Goal: Check status: Check status

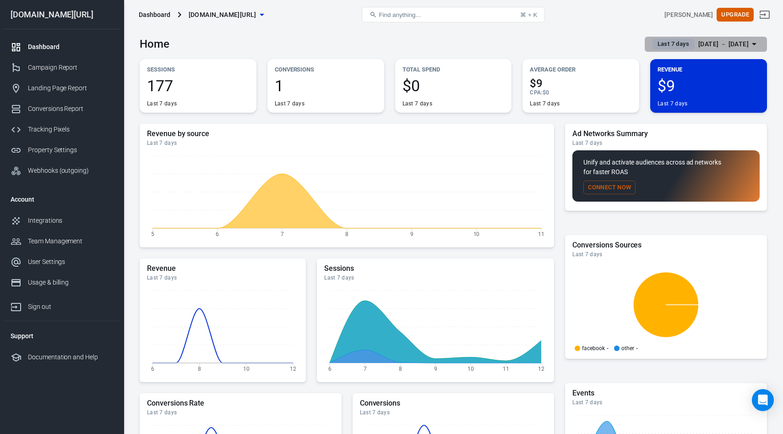
click at [717, 46] on div "[DATE] － [DATE]" at bounding box center [723, 43] width 50 height 11
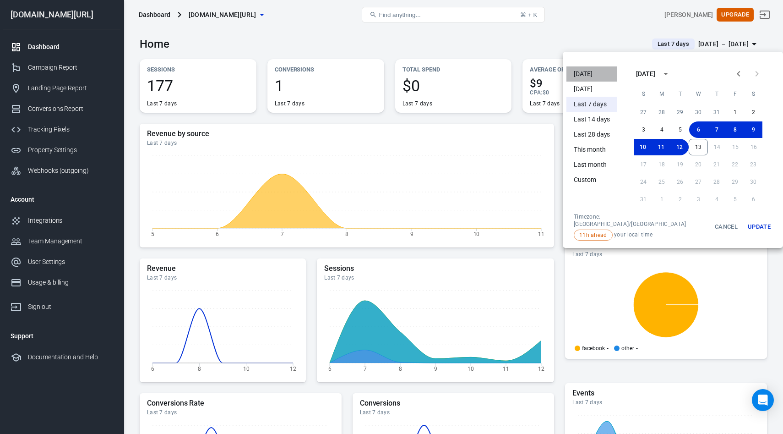
click at [587, 76] on li "[DATE]" at bounding box center [591, 73] width 51 height 15
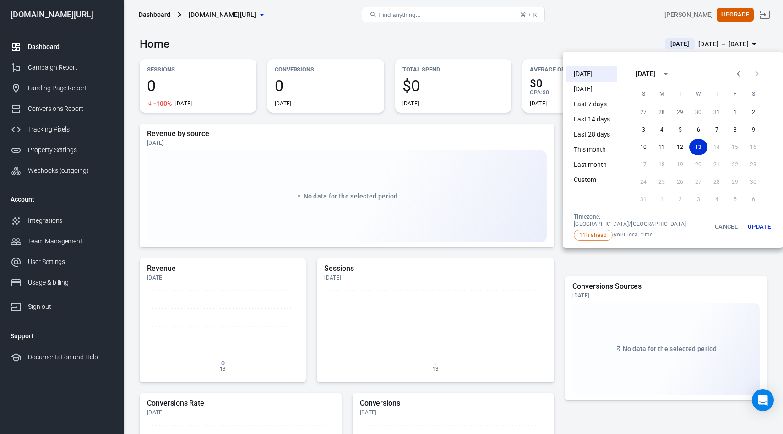
click at [511, 54] on div at bounding box center [391, 217] width 783 height 434
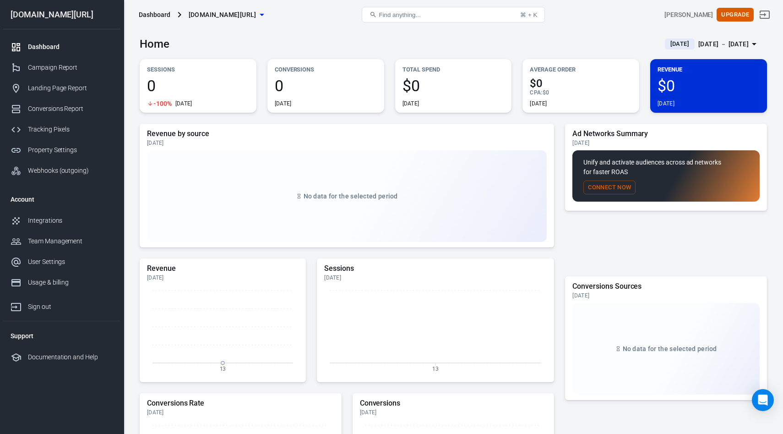
click at [712, 40] on div "[DATE] － [DATE]" at bounding box center [723, 43] width 50 height 11
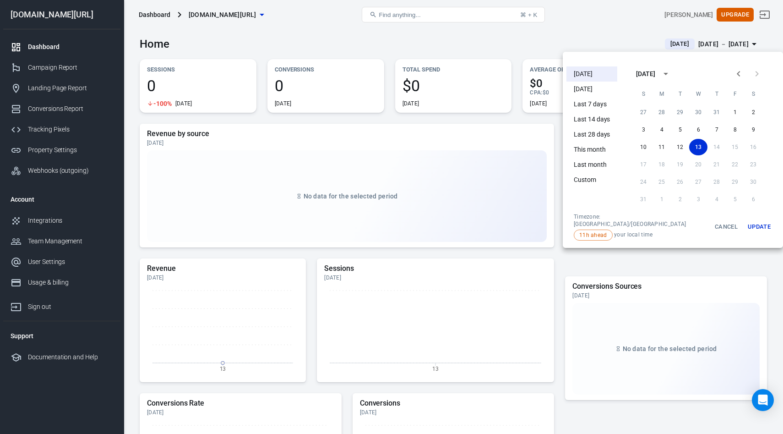
click at [594, 91] on li "[DATE]" at bounding box center [591, 89] width 51 height 15
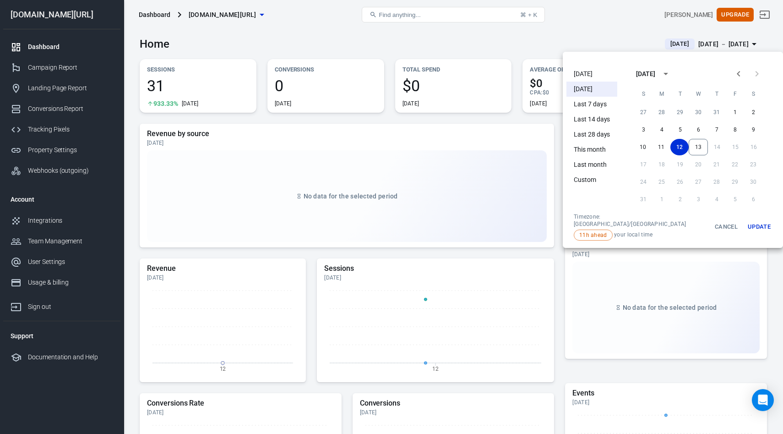
click at [494, 40] on div at bounding box center [391, 217] width 783 height 434
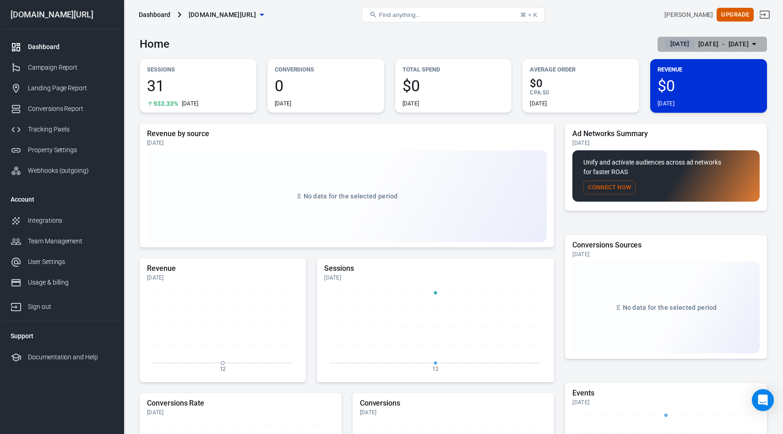
click at [734, 41] on div "[DATE] － [DATE]" at bounding box center [723, 43] width 50 height 11
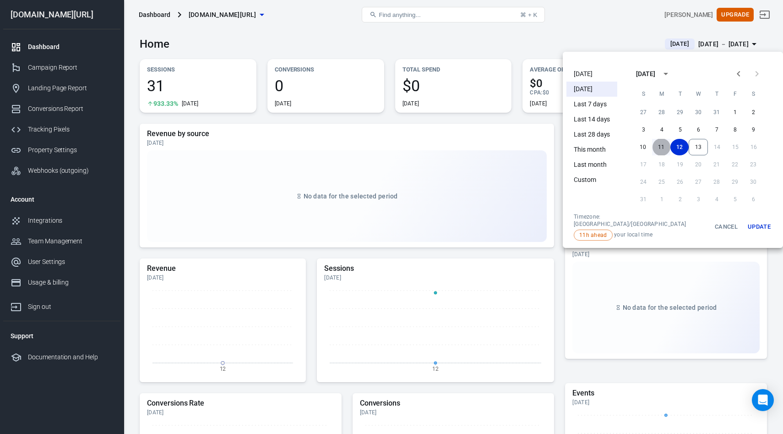
click at [652, 144] on button "11" at bounding box center [661, 147] width 18 height 16
click at [747, 225] on button "Update" at bounding box center [759, 226] width 29 height 27
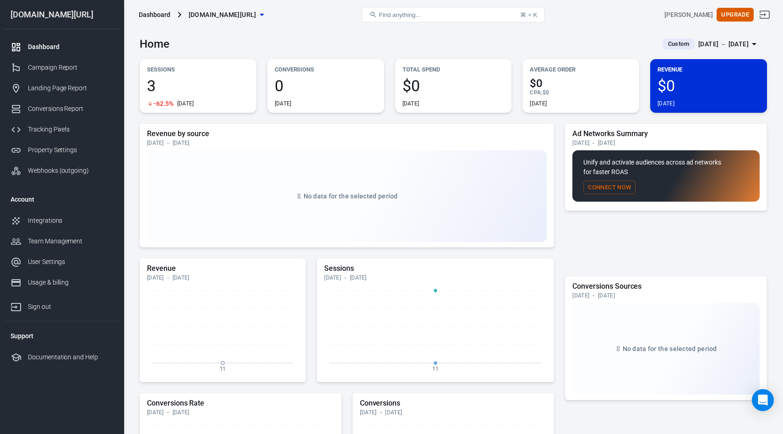
click at [252, 13] on span "[DOMAIN_NAME][URL]" at bounding box center [223, 14] width 68 height 11
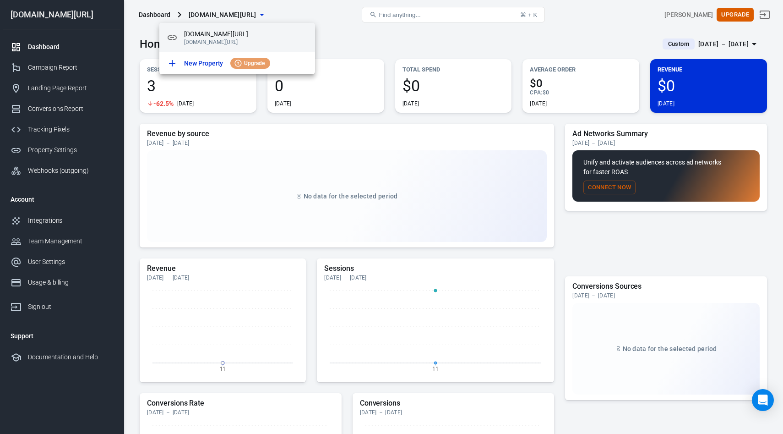
click at [266, 32] on span "[DOMAIN_NAME][URL]" at bounding box center [246, 34] width 124 height 10
click at [337, 49] on div at bounding box center [391, 217] width 783 height 434
